Goal: Transaction & Acquisition: Purchase product/service

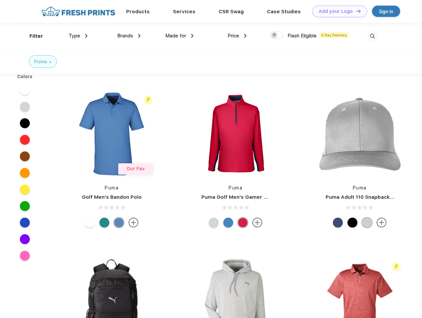
scroll to position [0, 0]
click at [337, 11] on link "Add your Logo Design Tool" at bounding box center [339, 12] width 55 height 12
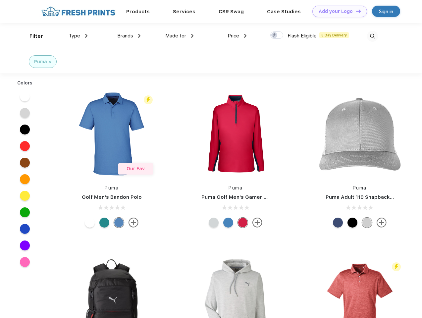
click at [0, 0] on div "Design Tool" at bounding box center [0, 0] width 0 height 0
click at [355, 11] on link "Add your Logo Design Tool" at bounding box center [339, 12] width 55 height 12
click at [32, 36] on div "Filter" at bounding box center [36, 36] width 14 height 8
click at [78, 36] on span "Type" at bounding box center [75, 36] width 12 height 6
click at [129, 36] on span "Brands" at bounding box center [125, 36] width 16 height 6
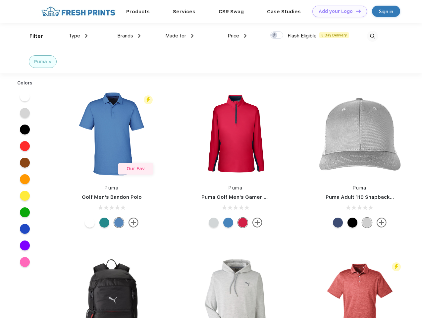
click at [179, 36] on span "Made for" at bounding box center [175, 36] width 21 height 6
click at [237, 36] on span "Price" at bounding box center [233, 36] width 12 height 6
click at [277, 35] on div at bounding box center [276, 34] width 13 height 7
click at [274, 35] on input "checkbox" at bounding box center [272, 33] width 4 height 4
click at [372, 36] on img at bounding box center [372, 36] width 11 height 11
